Goal: Task Accomplishment & Management: Manage account settings

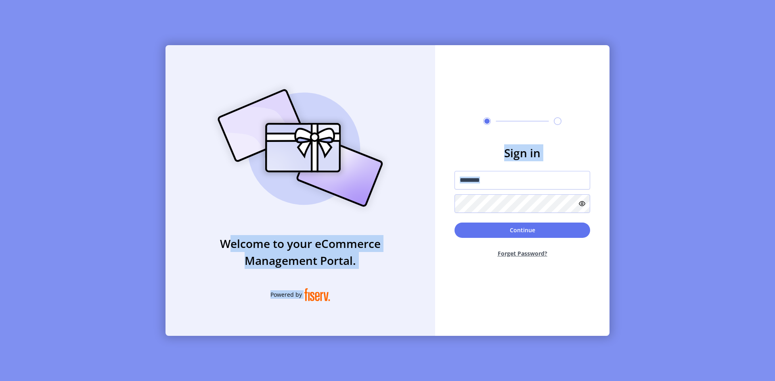
drag, startPoint x: 201, startPoint y: 225, endPoint x: 500, endPoint y: 339, distance: 319.6
click at [500, 339] on div "Welcome to your eCommerce Management Portal. Powered by Sign in Continue Forget…" at bounding box center [387, 190] width 775 height 381
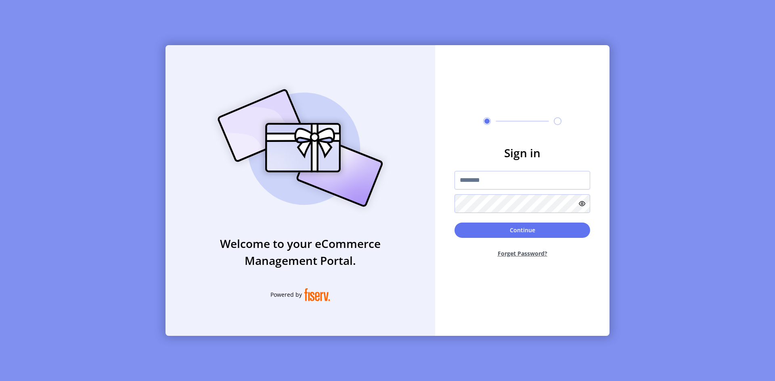
click at [542, 292] on div "Sign in Continue Forget Password?" at bounding box center [522, 190] width 174 height 291
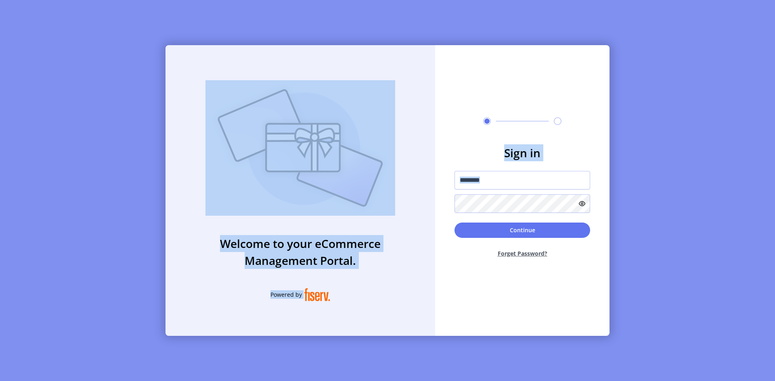
drag, startPoint x: 516, startPoint y: 362, endPoint x: 113, endPoint y: 81, distance: 491.1
click at [113, 81] on div "Welcome to your eCommerce Management Portal. Powered by Sign in Continue Forget…" at bounding box center [387, 190] width 775 height 381
drag, startPoint x: 113, startPoint y: 81, endPoint x: 587, endPoint y: 341, distance: 540.6
click at [587, 341] on div "Welcome to your eCommerce Management Portal. Powered by Sign in Continue Forget…" at bounding box center [387, 190] width 775 height 381
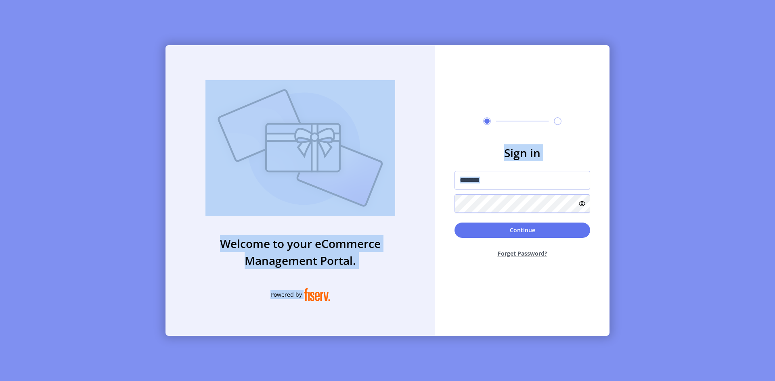
click at [430, 276] on div "Welcome to your eCommerce Management Portal. Powered by" at bounding box center [301, 190] width 270 height 291
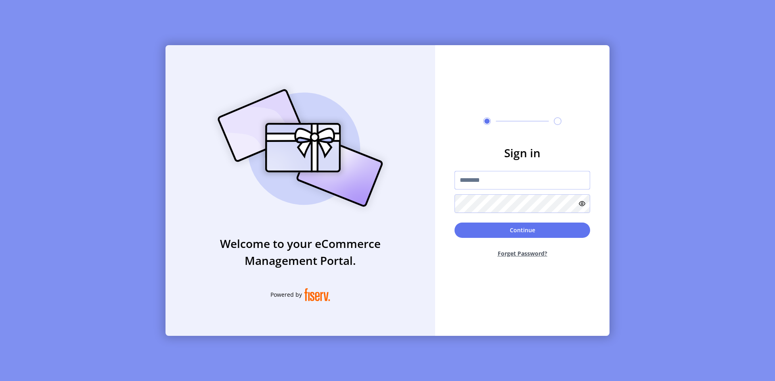
click at [530, 185] on input "text" at bounding box center [523, 180] width 136 height 19
type input "**********"
click at [535, 232] on button "Continue" at bounding box center [523, 230] width 136 height 15
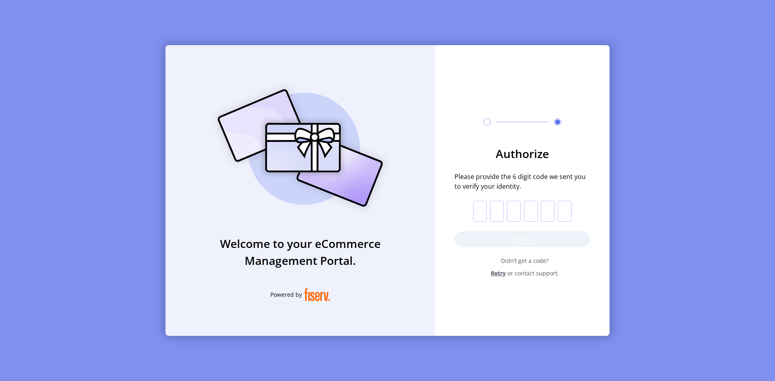
click at [342, 217] on div "Welcome to your eCommerce Management Portal. Powered by" at bounding box center [301, 190] width 270 height 291
click at [501, 276] on span "Retry" at bounding box center [498, 273] width 15 height 8
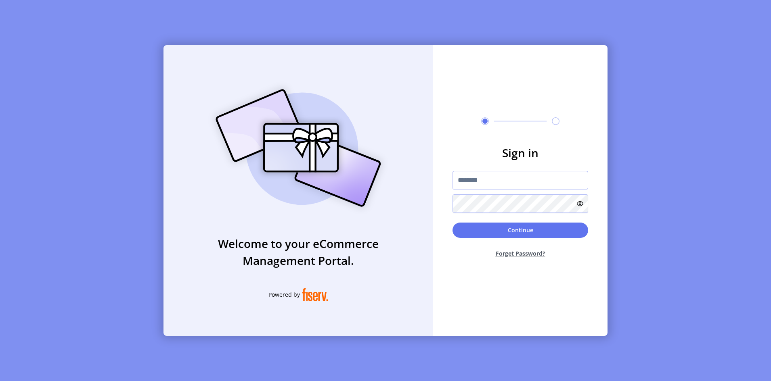
click at [508, 182] on input "text" at bounding box center [521, 180] width 136 height 19
type input "**********"
click at [453, 223] on button "Continue" at bounding box center [521, 230] width 136 height 15
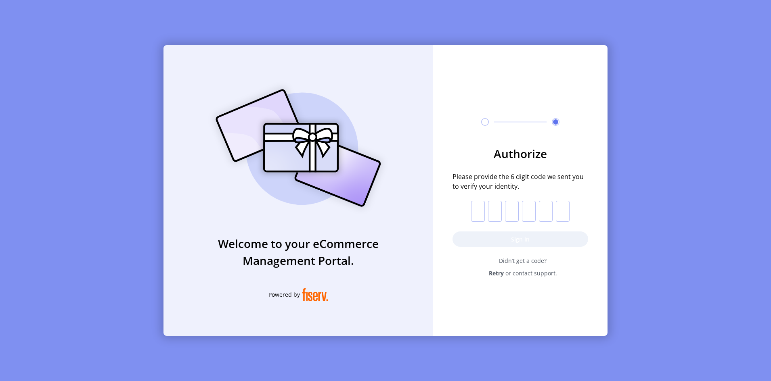
scroll to position [6, 0]
click at [479, 211] on input "text" at bounding box center [478, 211] width 14 height 21
type input "*"
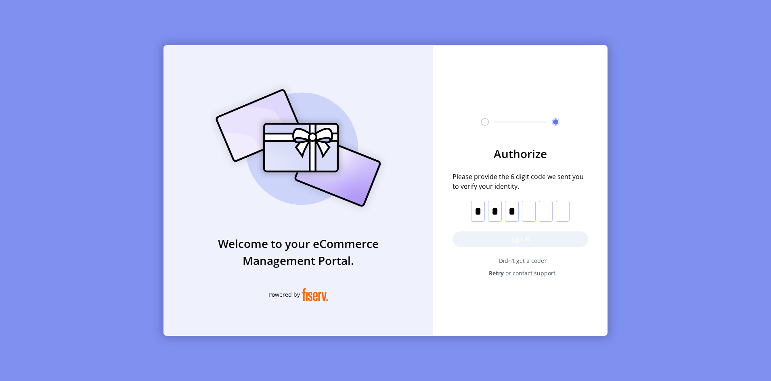
type input "*"
click at [550, 210] on input "*" at bounding box center [546, 211] width 14 height 21
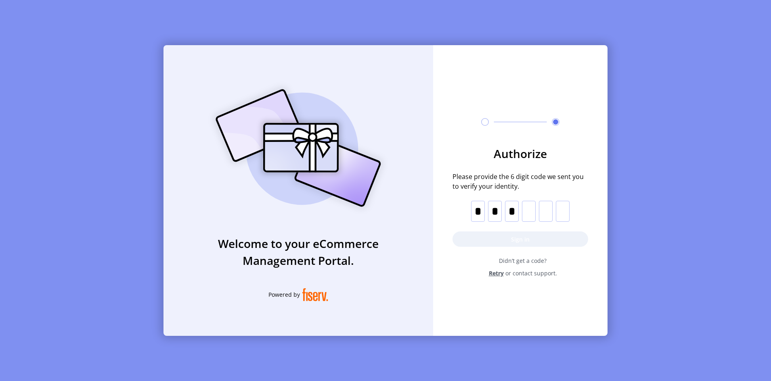
type input "*"
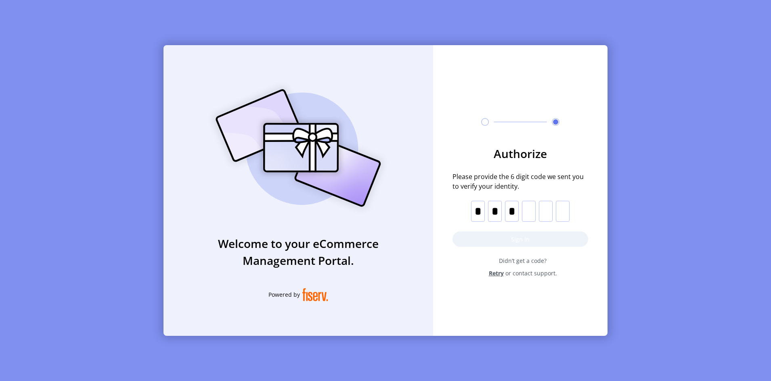
type input "*"
click at [530, 238] on button "Sign in" at bounding box center [521, 239] width 136 height 15
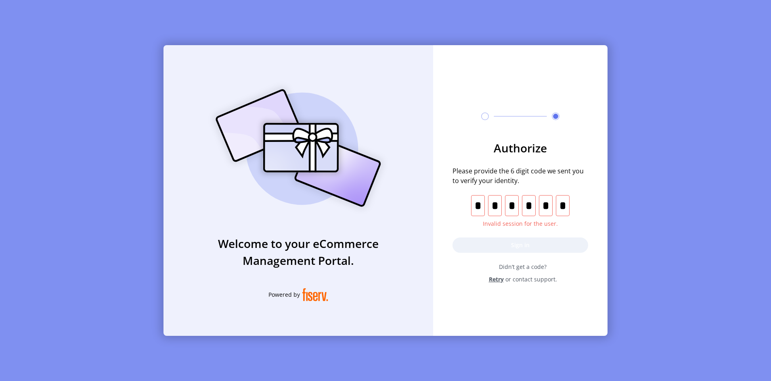
click at [479, 201] on input "*" at bounding box center [478, 205] width 14 height 21
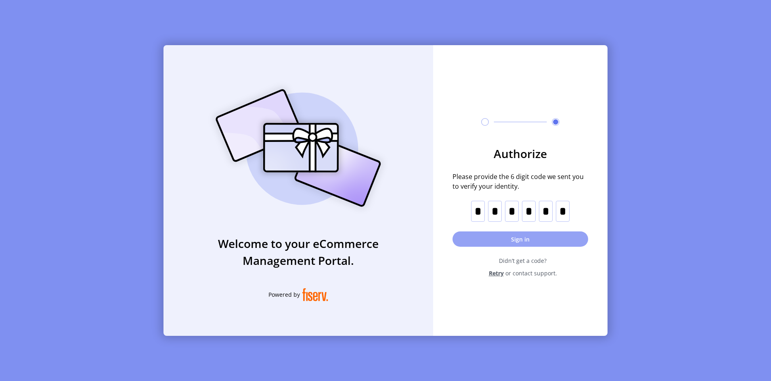
click at [495, 232] on button "Sign in" at bounding box center [521, 239] width 136 height 15
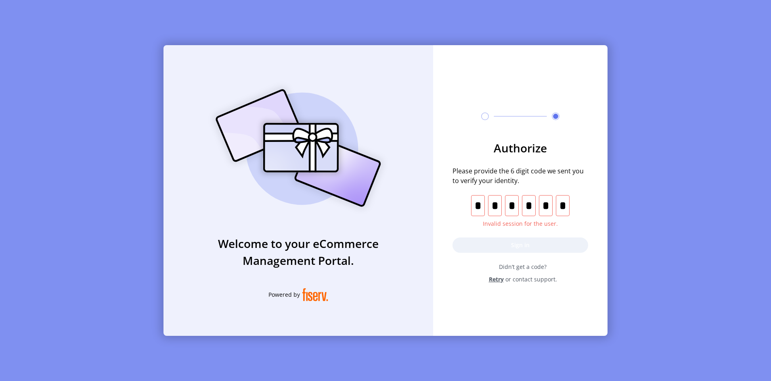
click at [499, 275] on span "Retry" at bounding box center [496, 279] width 15 height 8
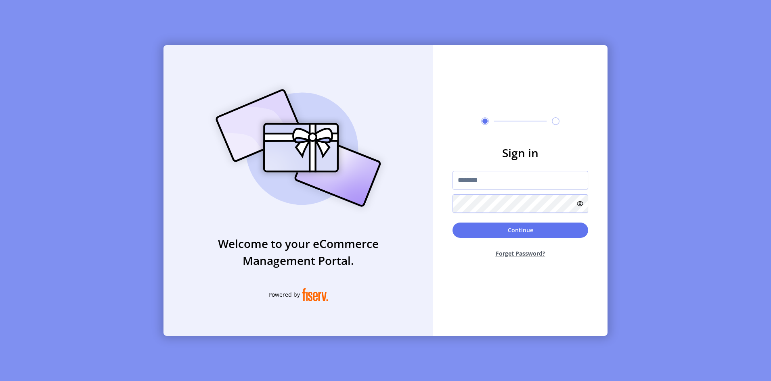
click at [499, 275] on div "Sign in Continue Forget Password?" at bounding box center [520, 190] width 174 height 291
click at [480, 182] on input "text" at bounding box center [521, 180] width 136 height 19
click at [497, 187] on input "text" at bounding box center [521, 180] width 136 height 19
type input "**********"
click at [453, 223] on button "Continue" at bounding box center [521, 230] width 136 height 15
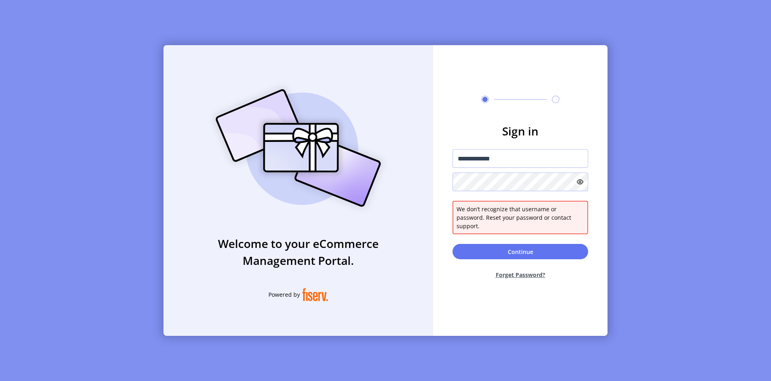
click at [583, 185] on icon at bounding box center [580, 182] width 6 height 6
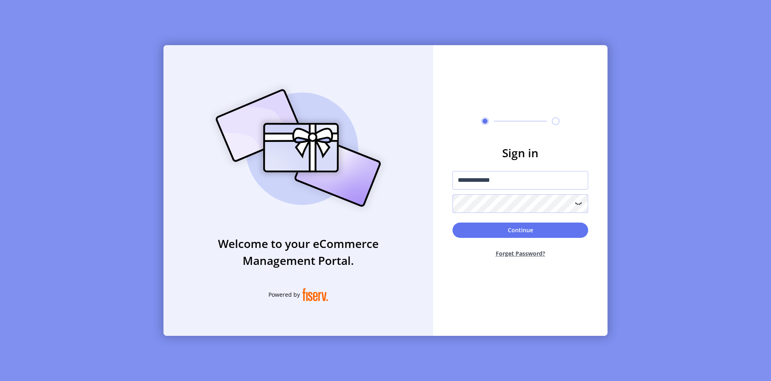
click at [453, 223] on button "Continue" at bounding box center [521, 230] width 136 height 15
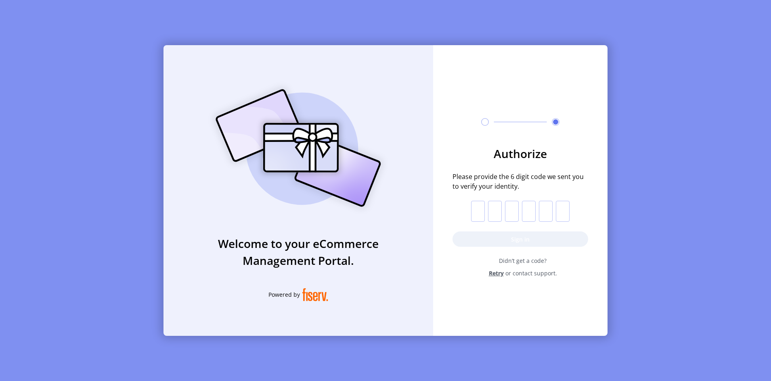
click at [476, 216] on input "text" at bounding box center [478, 211] width 14 height 21
paste input "*"
type input "*"
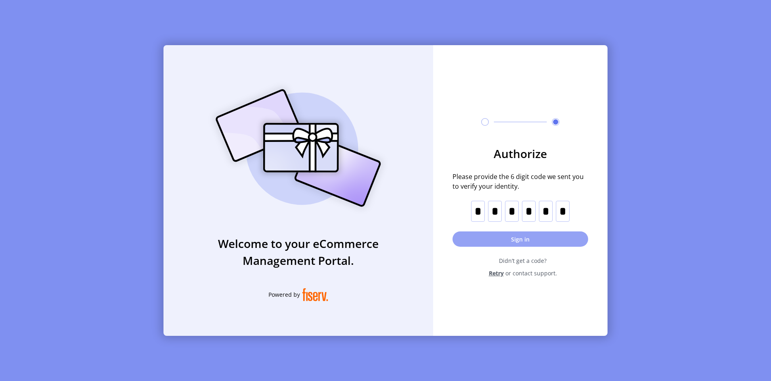
click at [504, 244] on button "Sign in" at bounding box center [521, 239] width 136 height 15
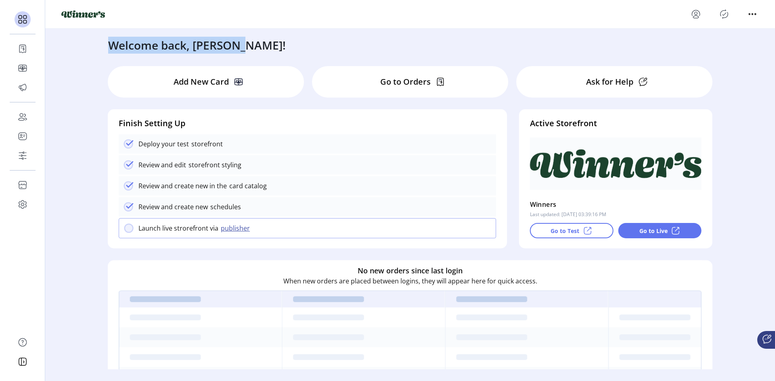
drag, startPoint x: 107, startPoint y: 48, endPoint x: 239, endPoint y: 56, distance: 132.3
click at [239, 56] on div "Welcome back, [PERSON_NAME]! Add New Card Go to Orders Ask for Help Finish Sett…" at bounding box center [410, 199] width 730 height 341
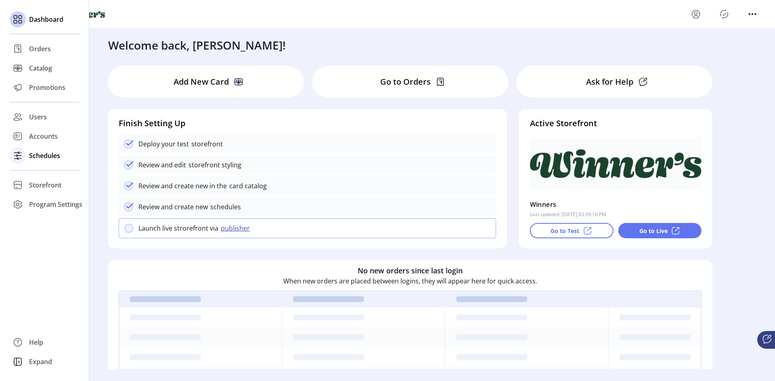
click at [49, 152] on span "Schedules" at bounding box center [44, 156] width 31 height 10
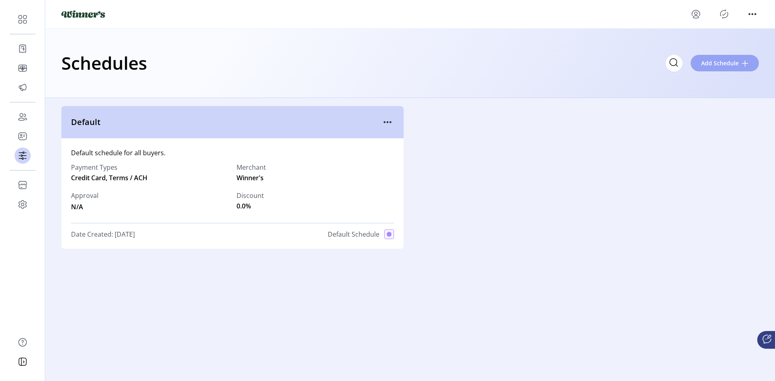
click at [736, 65] on span "Add Schedule" at bounding box center [720, 63] width 38 height 8
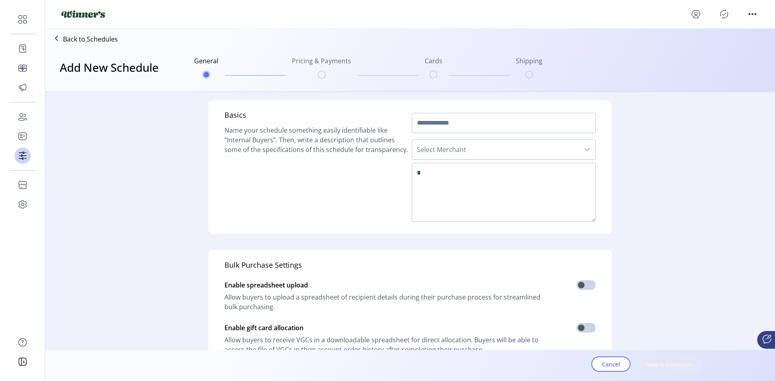
click at [94, 39] on p "Back to Schedules" at bounding box center [90, 39] width 55 height 10
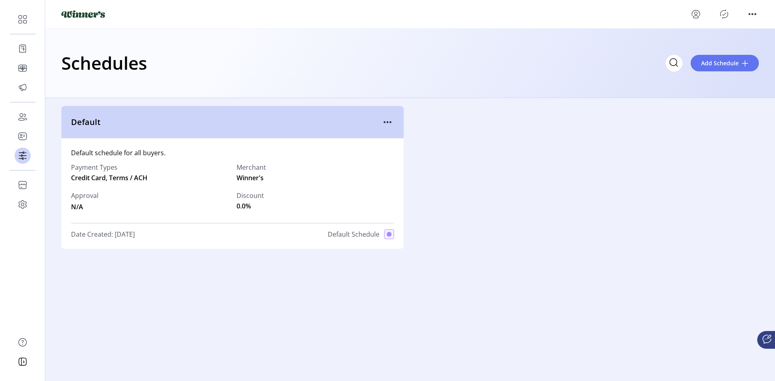
click at [539, 156] on div "Default Default schedule for all buyers. Payment Types Credit Card, Terms / ACH…" at bounding box center [410, 177] width 698 height 143
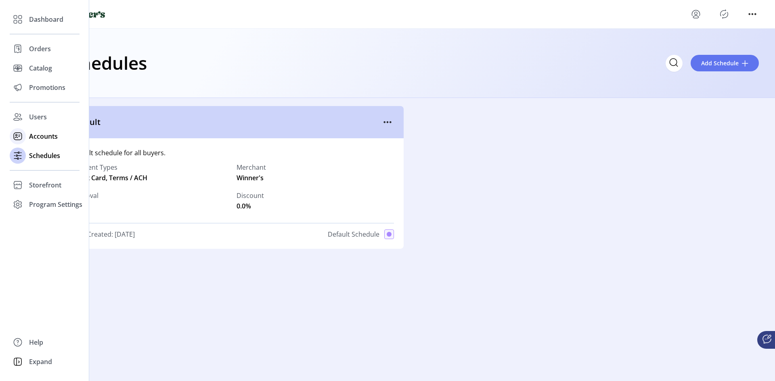
click at [31, 142] on div "Accounts" at bounding box center [45, 136] width 70 height 19
click at [19, 136] on icon at bounding box center [17, 136] width 13 height 13
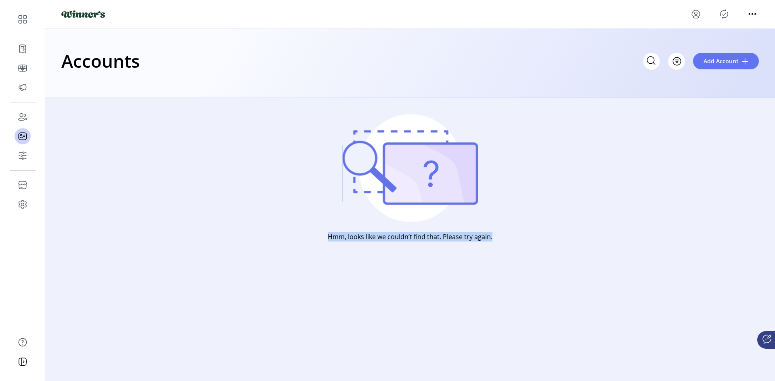
drag, startPoint x: 239, startPoint y: 174, endPoint x: 574, endPoint y: 268, distance: 347.8
click at [574, 268] on div "Hmm, looks like we couldn’t find that. Please try again." at bounding box center [410, 194] width 730 height 192
drag, startPoint x: 266, startPoint y: 233, endPoint x: 539, endPoint y: 273, distance: 276.2
click at [539, 273] on div "Hmm, looks like we couldn’t find that. Please try again." at bounding box center [410, 194] width 730 height 192
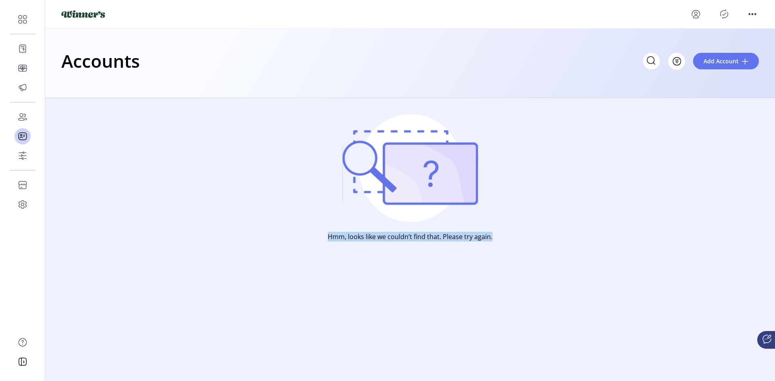
click at [539, 273] on div "Hmm, looks like we couldn’t find that. Please try again." at bounding box center [410, 194] width 730 height 192
click at [713, 58] on span "Add Account" at bounding box center [721, 61] width 35 height 8
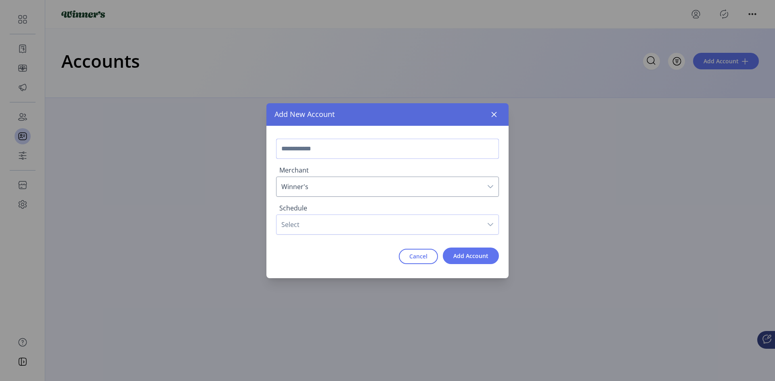
click at [428, 145] on input "text" at bounding box center [387, 149] width 223 height 20
click at [392, 186] on span "Winner's" at bounding box center [380, 186] width 206 height 19
click at [341, 223] on span "Select" at bounding box center [380, 224] width 206 height 19
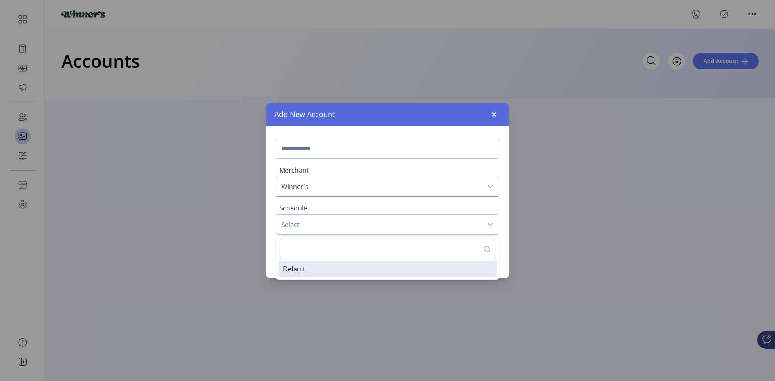
click at [380, 228] on span "Select" at bounding box center [380, 224] width 206 height 19
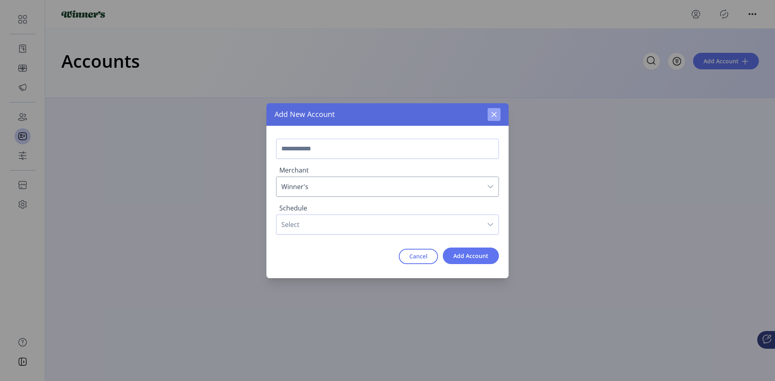
click at [498, 115] on button "button" at bounding box center [494, 114] width 13 height 13
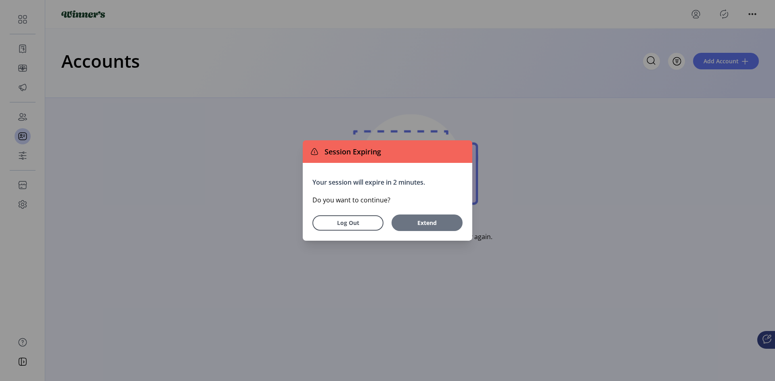
click at [414, 221] on span "Extend" at bounding box center [427, 223] width 50 height 8
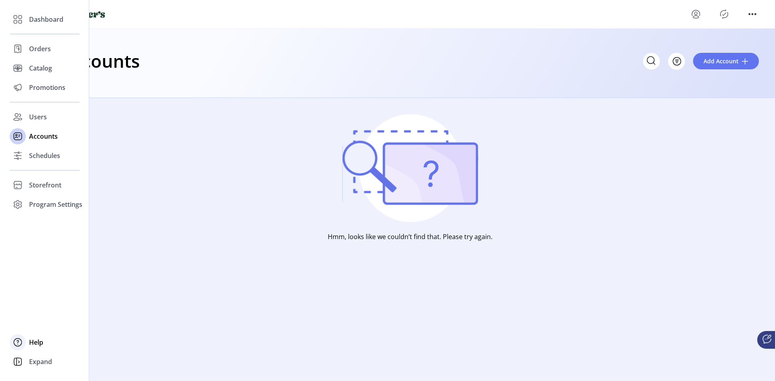
click at [29, 347] on div "Help" at bounding box center [45, 342] width 70 height 19
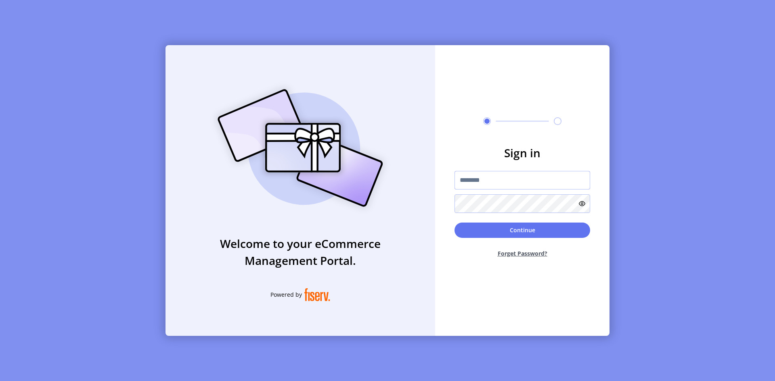
click at [522, 182] on input "text" at bounding box center [523, 180] width 136 height 19
type input "**********"
click at [455, 223] on button "Continue" at bounding box center [523, 230] width 136 height 15
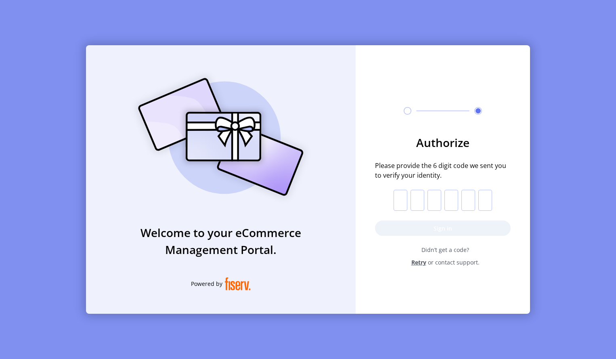
click at [394, 199] on form "Authorize Please provide the 6 digit code we sent you to verify your identity. …" at bounding box center [443, 200] width 174 height 132
click at [400, 201] on input "text" at bounding box center [401, 200] width 14 height 21
click at [402, 199] on input "text" at bounding box center [401, 200] width 14 height 21
paste input "*"
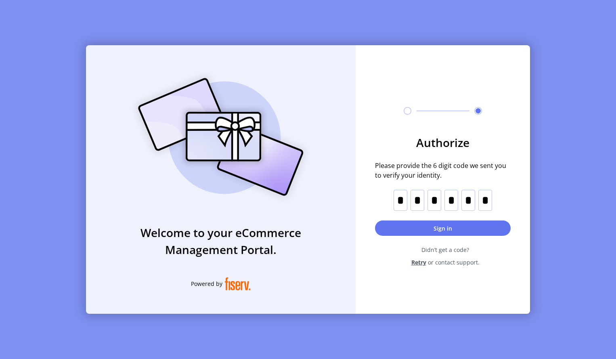
type input "*"
click at [423, 225] on button "Sign in" at bounding box center [443, 227] width 136 height 15
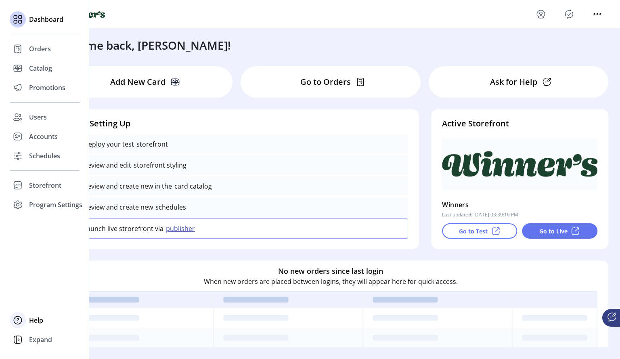
click at [15, 327] on div at bounding box center [18, 320] width 16 height 16
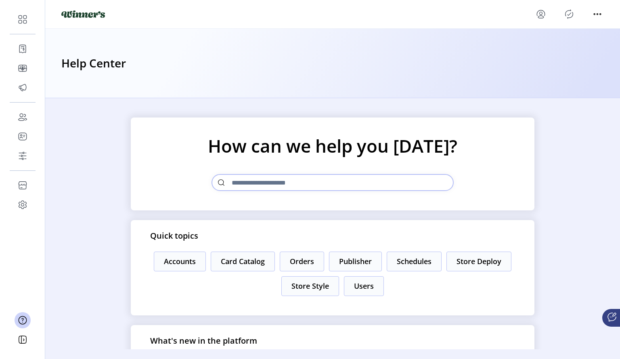
click at [118, 244] on div "How can we help you [DATE]? Quick topics Accounts Card Catalog Orders Publisher…" at bounding box center [332, 223] width 575 height 251
click at [243, 259] on button "Card Catalog" at bounding box center [243, 262] width 64 height 20
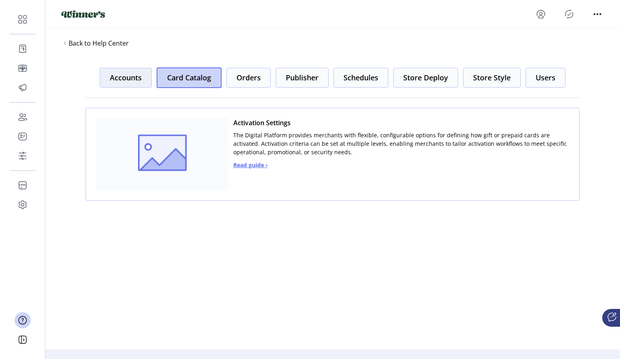
click at [119, 84] on button "Accounts" at bounding box center [126, 78] width 52 height 20
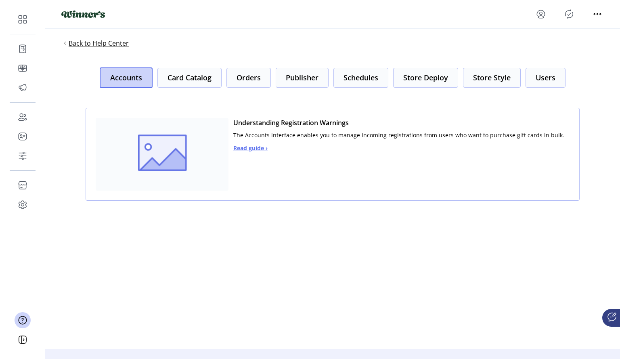
click at [93, 42] on span "Back to Help Center" at bounding box center [99, 43] width 60 height 10
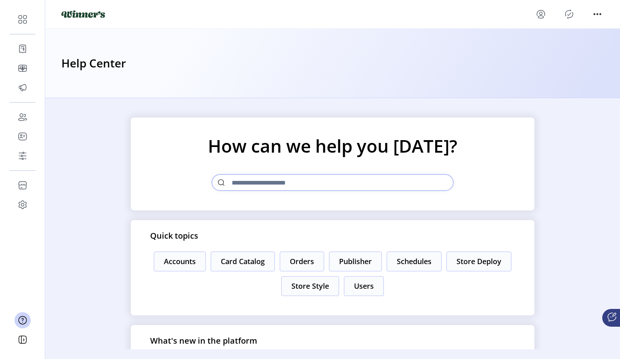
drag, startPoint x: 80, startPoint y: 182, endPoint x: 79, endPoint y: 123, distance: 59.7
click at [79, 123] on div "How can we help you [DATE]? Quick topics Accounts Card Catalog Orders Publisher…" at bounding box center [332, 223] width 575 height 251
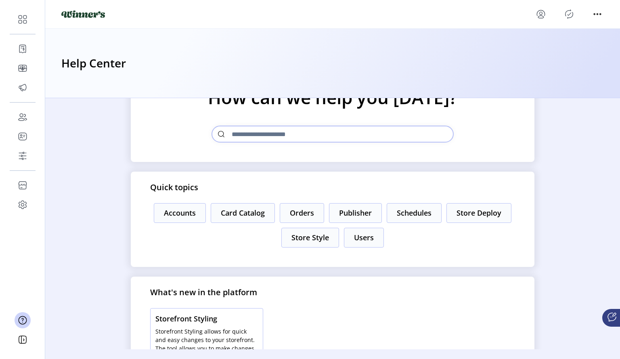
scroll to position [36, 0]
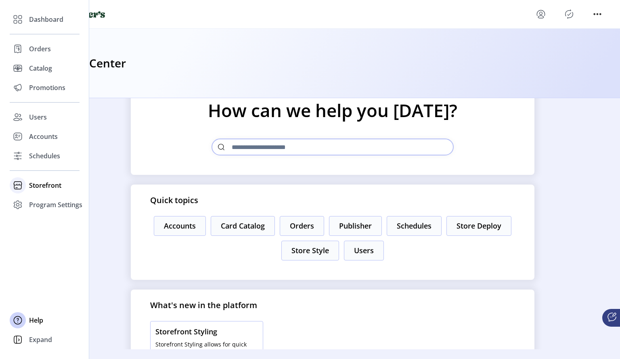
click at [36, 189] on span "Storefront" at bounding box center [45, 185] width 32 height 10
click at [34, 201] on span "Configuration" at bounding box center [50, 202] width 42 height 10
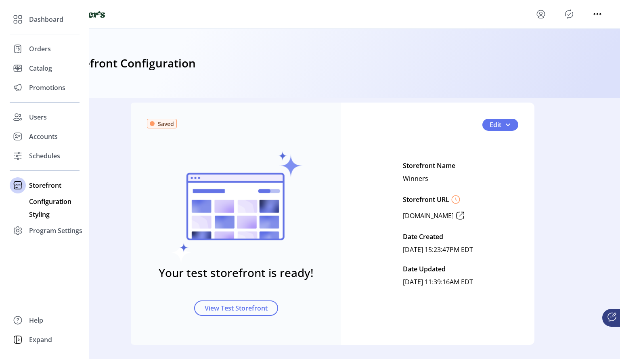
click at [42, 215] on span "Styling" at bounding box center [39, 215] width 21 height 10
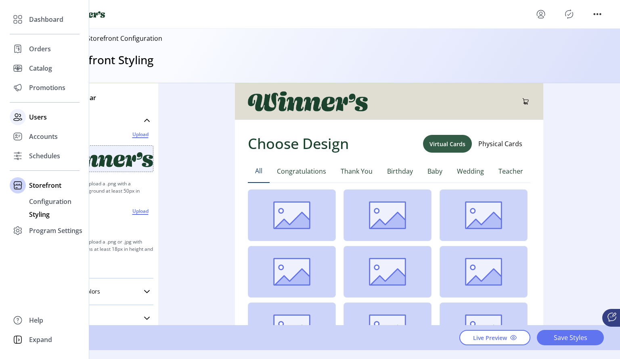
click at [48, 118] on div "Users" at bounding box center [45, 116] width 70 height 19
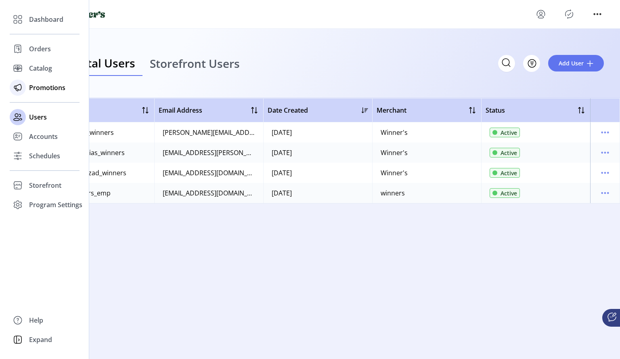
click at [45, 84] on span "Promotions" at bounding box center [47, 88] width 36 height 10
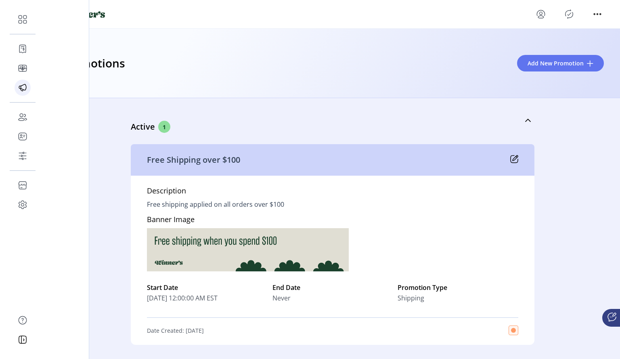
scroll to position [0, 0]
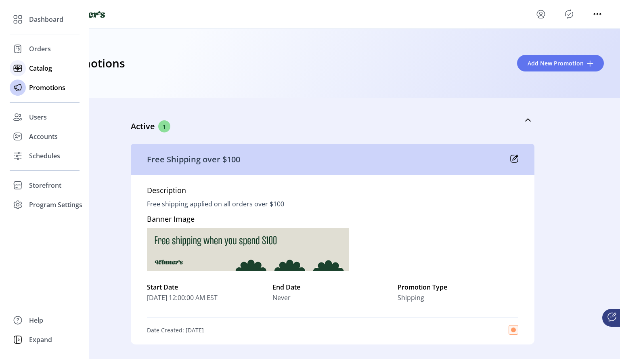
click at [33, 65] on span "Catalog" at bounding box center [40, 68] width 23 height 10
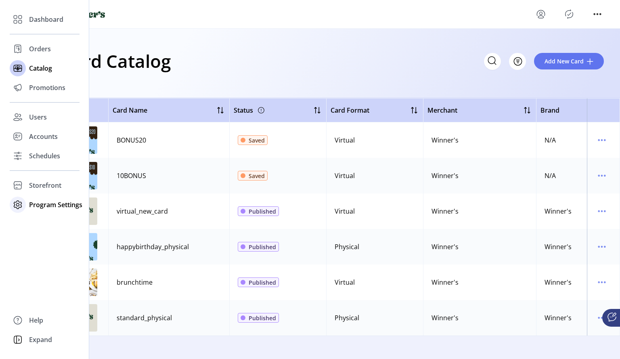
click at [36, 208] on span "Program Settings" at bounding box center [55, 205] width 53 height 10
click at [42, 219] on span "Templates" at bounding box center [45, 221] width 32 height 10
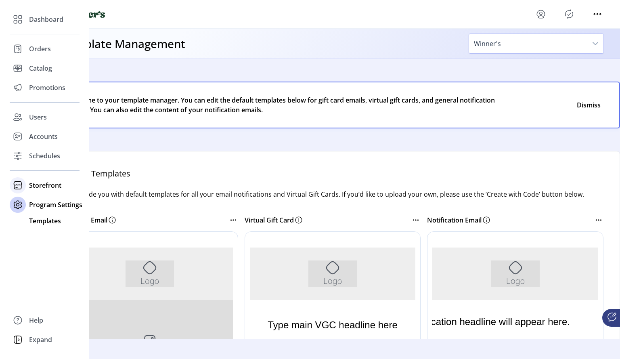
click at [24, 183] on div at bounding box center [18, 185] width 16 height 16
click at [45, 204] on span "Configuration" at bounding box center [50, 202] width 42 height 10
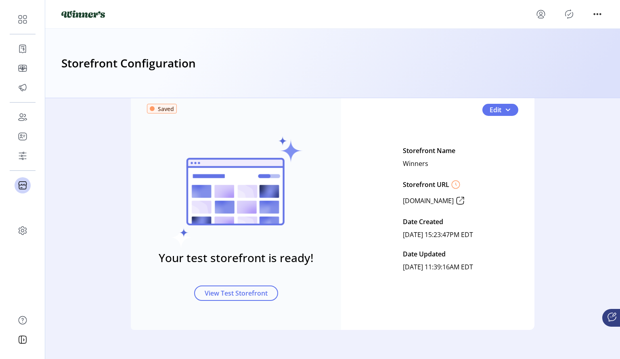
scroll to position [15, 0]
click at [499, 111] on span "Edit" at bounding box center [496, 110] width 12 height 10
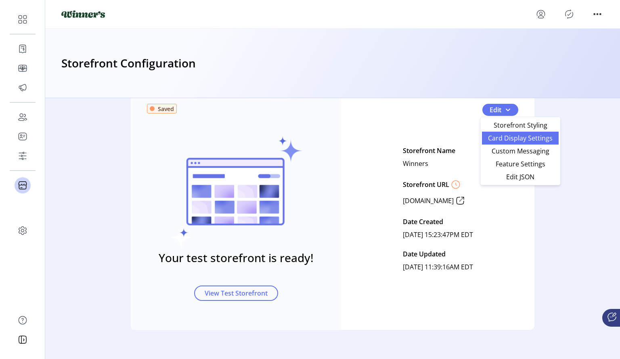
click at [511, 139] on span "Card Display Settings" at bounding box center [520, 138] width 67 height 6
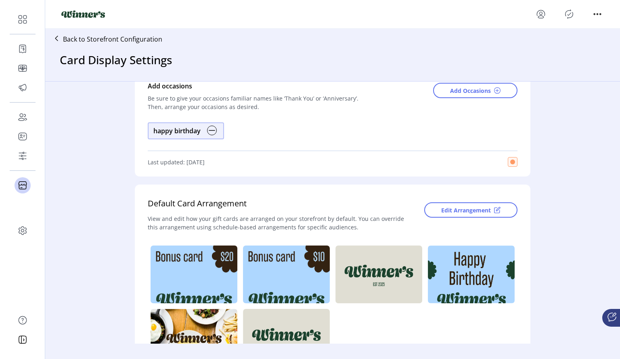
scroll to position [73, 0]
click at [328, 217] on div "View and edit how your gift cards are arranged on your storefront by default. Y…" at bounding box center [280, 222] width 264 height 17
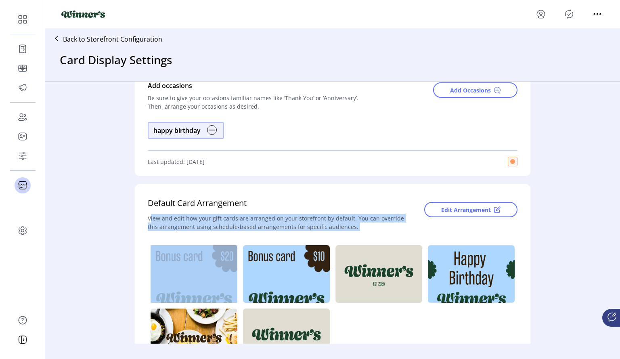
click at [328, 217] on div "View and edit how your gift cards are arranged on your storefront by default. Y…" at bounding box center [280, 222] width 264 height 17
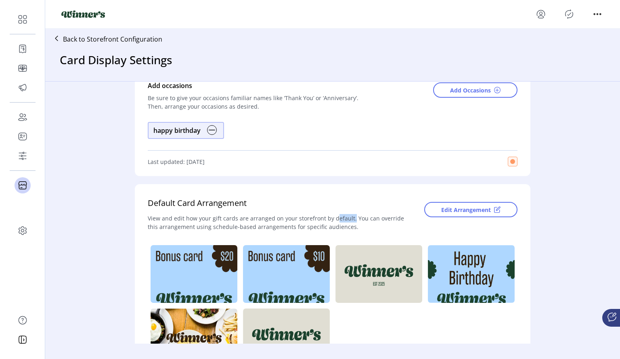
click at [328, 217] on div "View and edit how your gift cards are arranged on your storefront by default. Y…" at bounding box center [280, 222] width 264 height 17
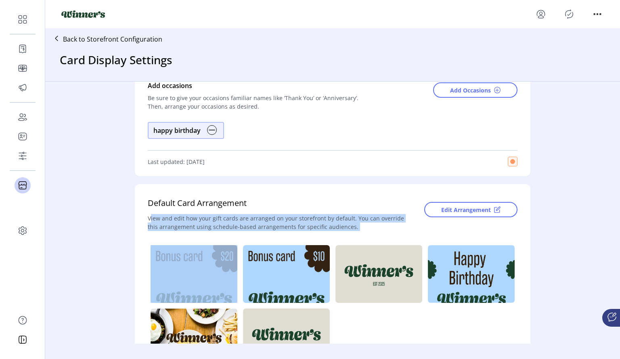
click at [328, 217] on div "View and edit how your gift cards are arranged on your storefront by default. Y…" at bounding box center [280, 222] width 264 height 17
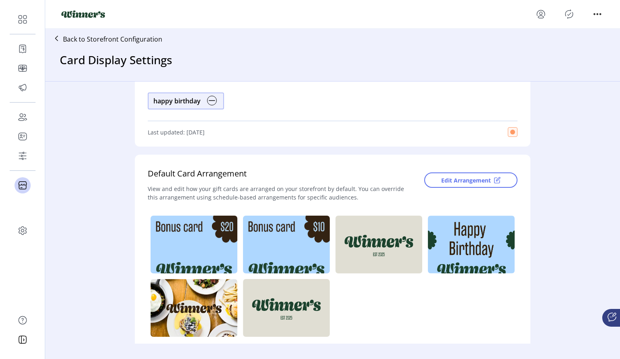
scroll to position [103, 0]
click at [330, 184] on div "Default Card Arrangement" at bounding box center [280, 176] width 264 height 17
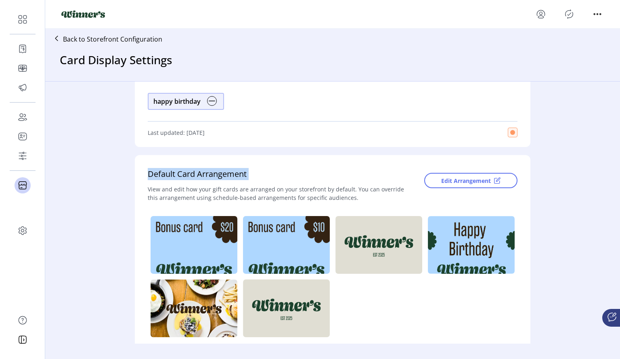
click at [330, 184] on div "Default Card Arrangement" at bounding box center [280, 176] width 264 height 17
click at [329, 188] on div "View and edit how your gift cards are arranged on your storefront by default. Y…" at bounding box center [280, 193] width 264 height 17
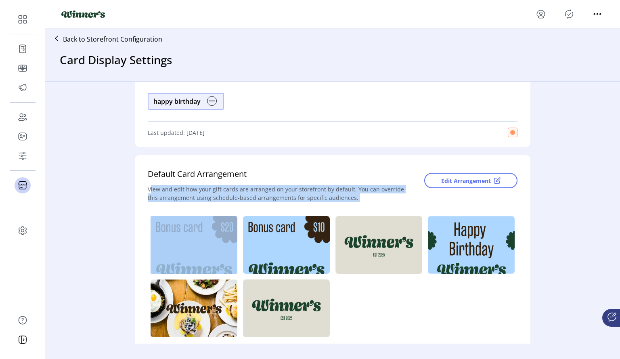
click at [329, 188] on div "View and edit how your gift cards are arranged on your storefront by default. Y…" at bounding box center [280, 193] width 264 height 17
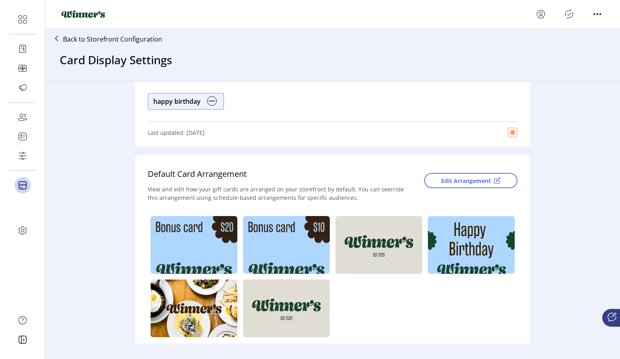
scroll to position [0, 0]
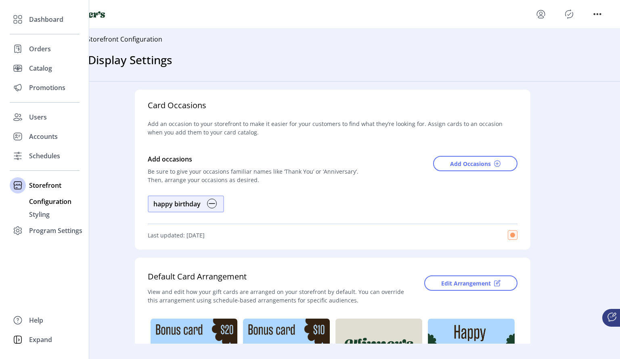
click at [50, 202] on span "Configuration" at bounding box center [50, 202] width 42 height 10
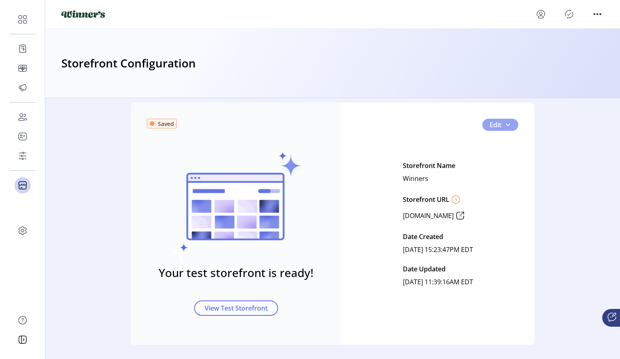
click at [507, 124] on span "button" at bounding box center [508, 125] width 6 height 6
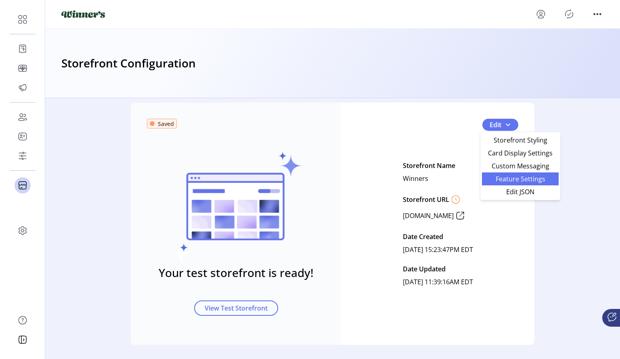
click at [520, 182] on span "Feature Settings" at bounding box center [520, 179] width 67 height 6
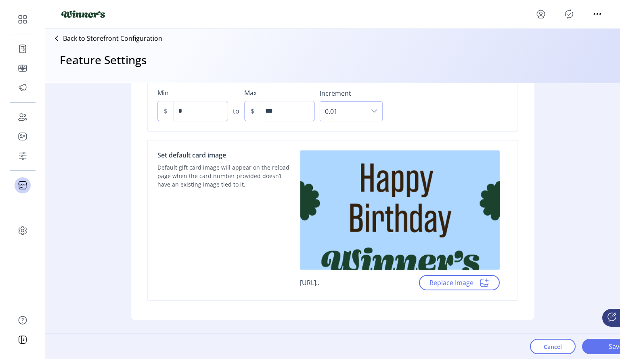
scroll to position [685, 0]
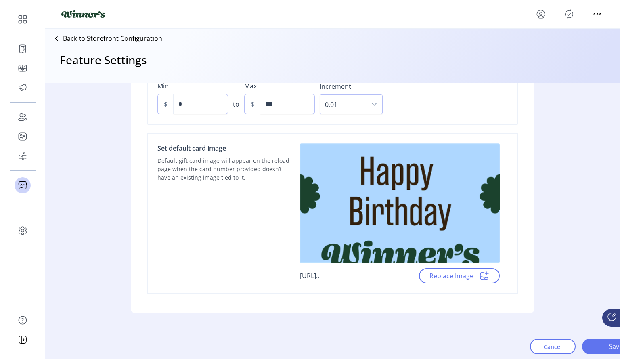
click at [114, 170] on div "Balance Inquiry Settings Saved Allow customers to access balance related inform…" at bounding box center [332, 202] width 575 height 238
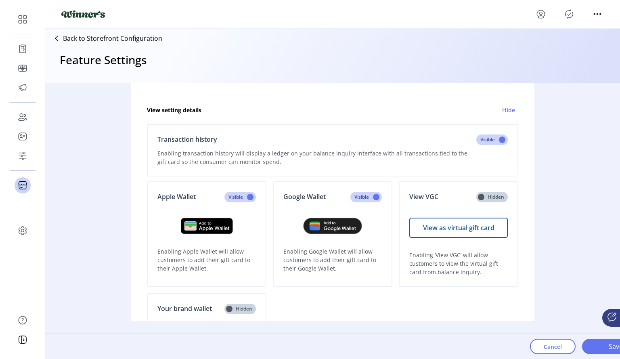
scroll to position [0, 0]
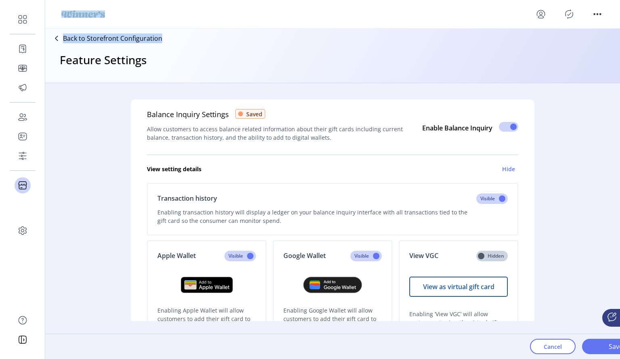
drag, startPoint x: 122, startPoint y: 43, endPoint x: 58, endPoint y: 8, distance: 73.0
click at [58, 8] on div "Back to Storefront Configuration Feature Settings Balance Inquiry Settings Save…" at bounding box center [332, 160] width 575 height 321
click at [172, 87] on form "Balance Inquiry Settings Saved Allow customers to access balance related inform…" at bounding box center [333, 284] width 404 height 402
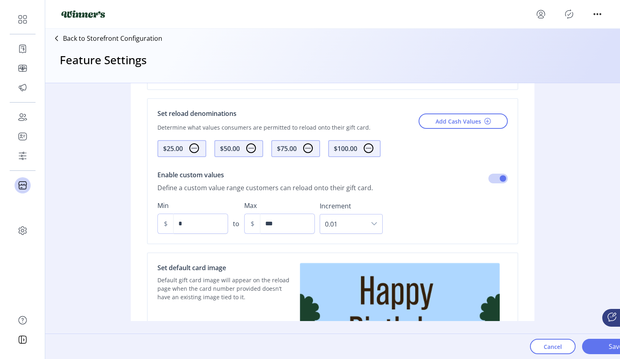
drag, startPoint x: 298, startPoint y: 163, endPoint x: 495, endPoint y: 338, distance: 263.4
click at [495, 321] on div "Back to Storefront Configuration Feature Settings Balance Inquiry Settings Save…" at bounding box center [332, 175] width 575 height 292
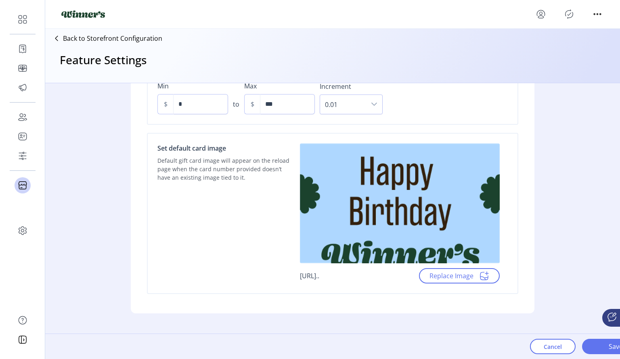
click at [568, 185] on div "Balance Inquiry Settings Saved Allow customers to access balance related inform…" at bounding box center [332, 202] width 575 height 238
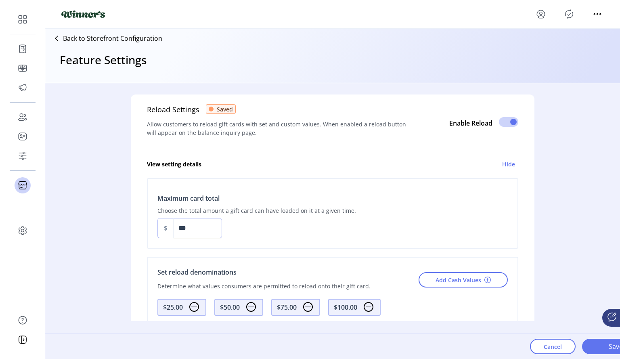
scroll to position [407, 0]
click at [507, 159] on h6 "Hide" at bounding box center [508, 163] width 13 height 8
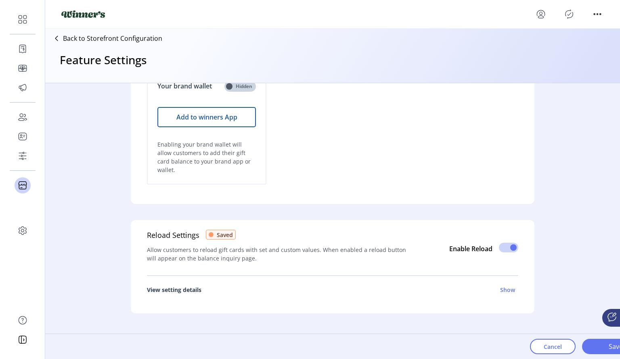
click at [507, 285] on h6 "Show" at bounding box center [507, 289] width 15 height 8
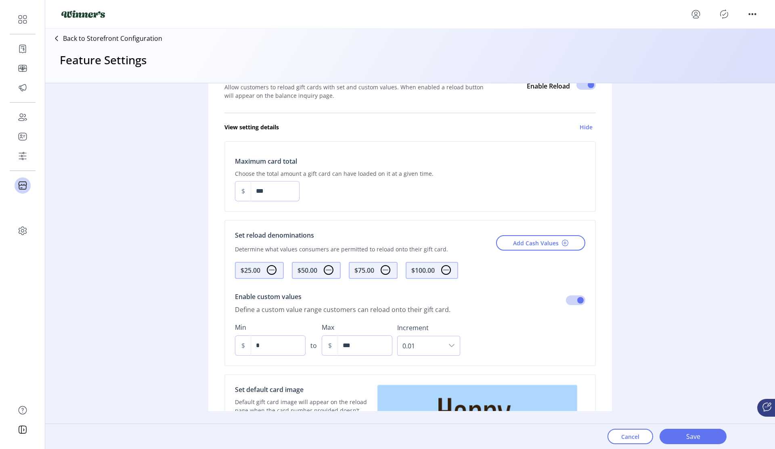
scroll to position [444, 0]
drag, startPoint x: 604, startPoint y: 0, endPoint x: 154, endPoint y: 237, distance: 508.3
click at [154, 237] on div "Balance Inquiry Settings Saved Allow customers to access balance related inform…" at bounding box center [410, 246] width 730 height 327
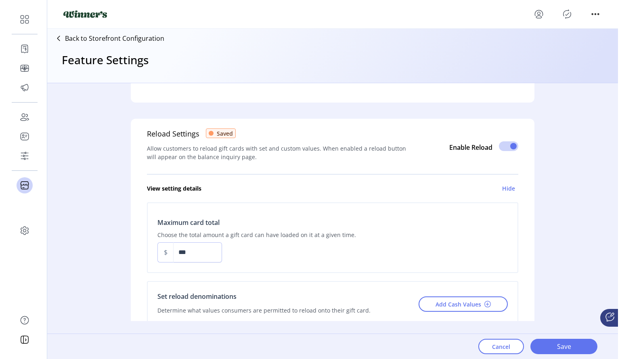
scroll to position [383, 0]
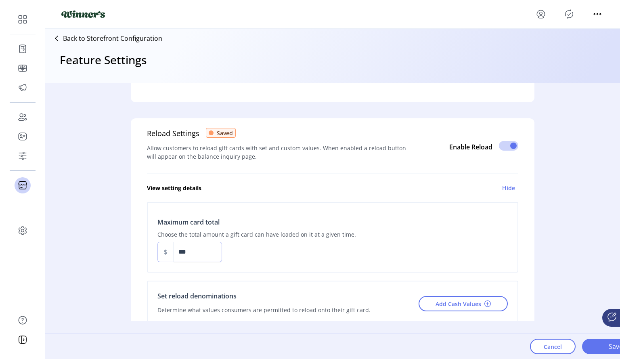
drag, startPoint x: 746, startPoint y: 1, endPoint x: 98, endPoint y: 201, distance: 678.2
click at [98, 201] on div "Balance Inquiry Settings Saved Allow customers to access balance related inform…" at bounding box center [332, 202] width 575 height 238
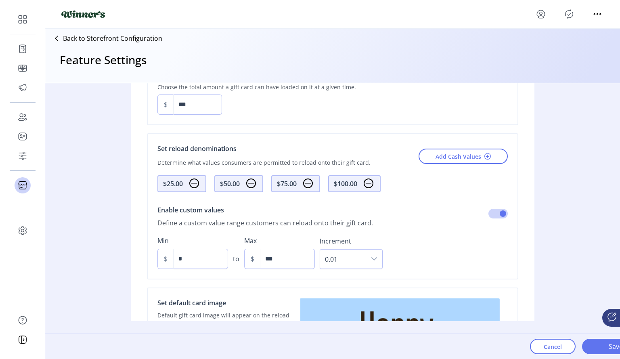
scroll to position [531, 0]
